Goal: Task Accomplishment & Management: Use online tool/utility

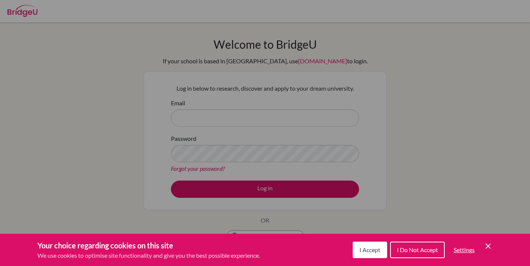
click at [374, 246] on span "I Accept" at bounding box center [369, 249] width 21 height 7
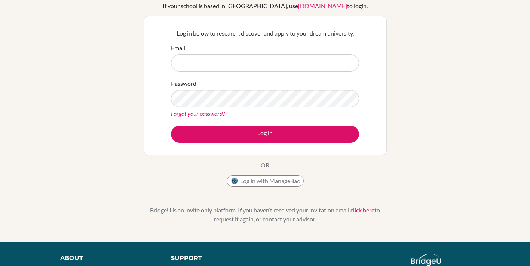
scroll to position [133, 0]
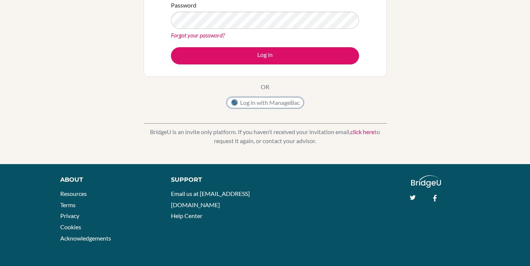
click at [282, 104] on button "Log in with ManageBac" at bounding box center [265, 102] width 77 height 11
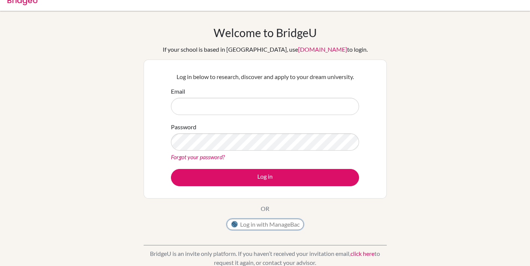
scroll to position [0, 0]
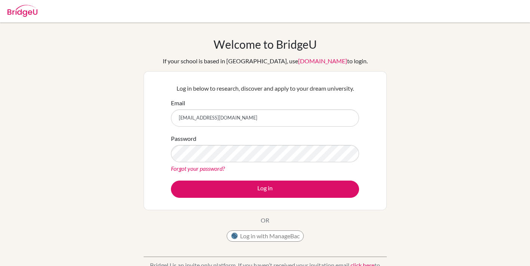
type input "[EMAIL_ADDRESS][DOMAIN_NAME]"
click at [171, 180] on button "Log in" at bounding box center [265, 188] width 188 height 17
